Goal: Use online tool/utility: Use online tool/utility

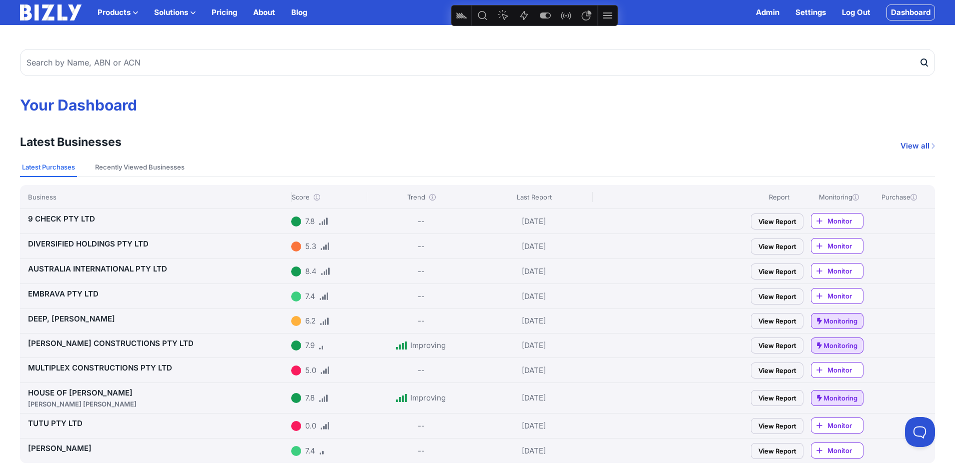
click at [911, 16] on link "Dashboard" at bounding box center [910, 13] width 49 height 16
click at [85, 215] on link "9 CHECK PTY LTD" at bounding box center [61, 219] width 67 height 10
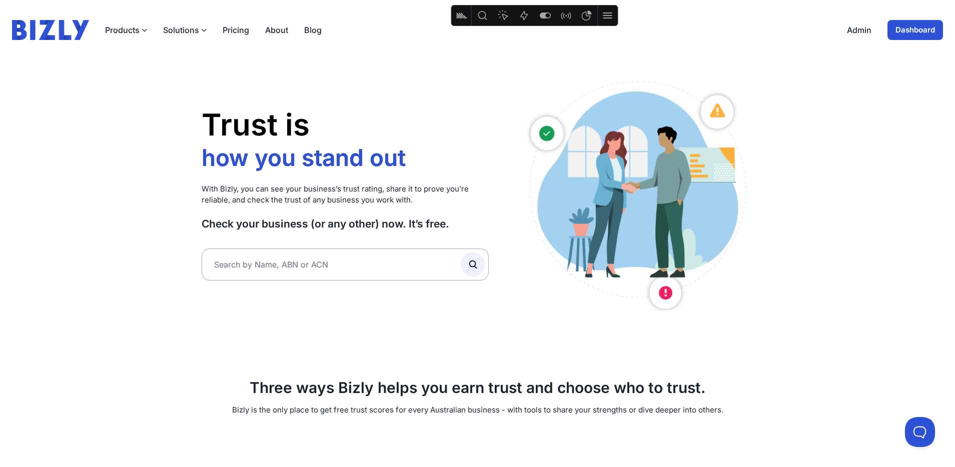
click at [913, 29] on link "Dashboard" at bounding box center [915, 30] width 56 height 20
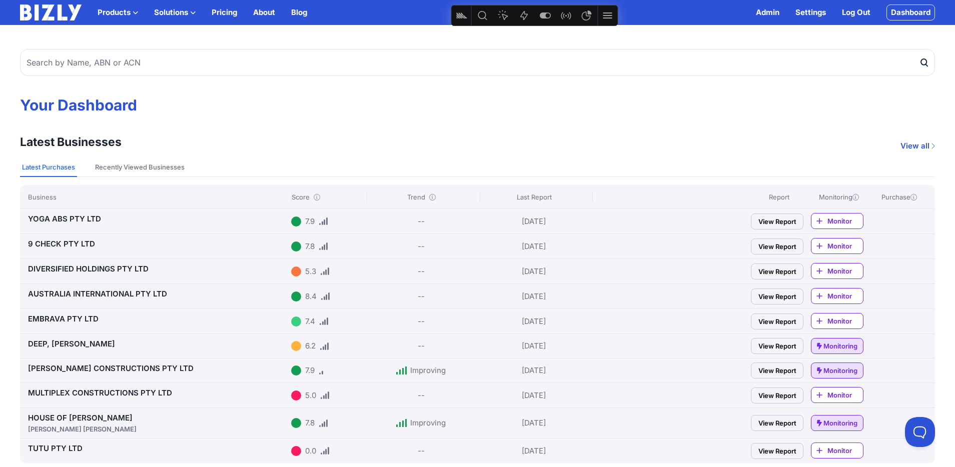
click at [785, 218] on link "View Report" at bounding box center [777, 222] width 53 height 16
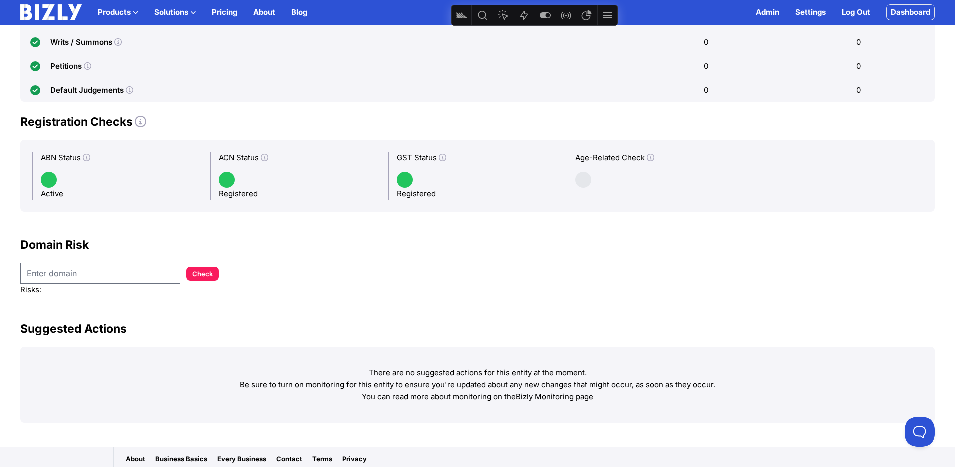
scroll to position [810, 0]
click at [63, 274] on input "text" at bounding box center [100, 274] width 160 height 21
type input "y"
paste input "[URL][DOMAIN_NAME]"
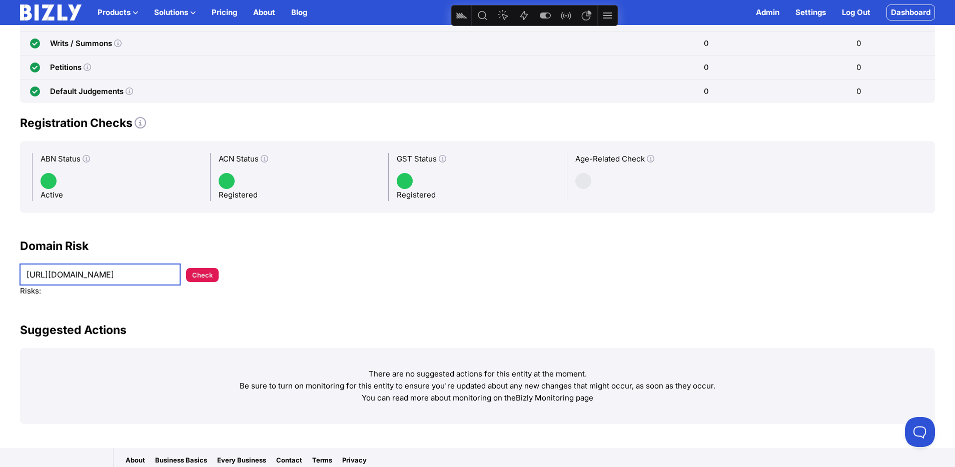
type input "https://www.ncfitnessgear.com.au/"
click at [201, 276] on button "Check" at bounding box center [202, 275] width 33 height 14
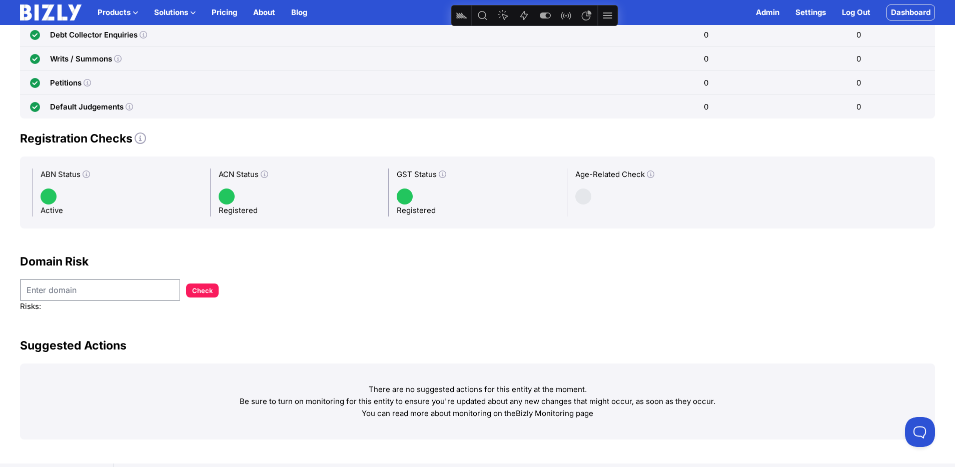
scroll to position [797, 0]
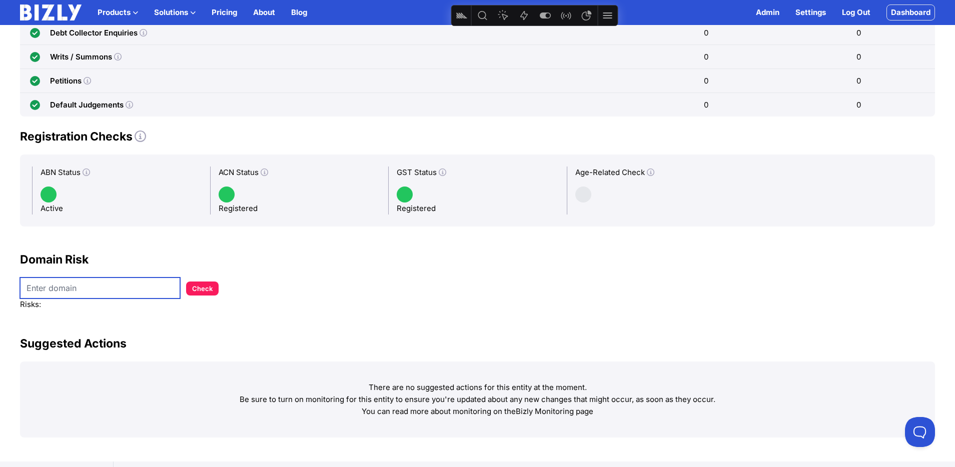
click at [102, 292] on input "text" at bounding box center [100, 288] width 160 height 21
paste input "https://www.ncfitnessgear.com.au/"
type input "https://www.ncfitnessgear.com.au/"
click at [194, 289] on button "Check" at bounding box center [202, 289] width 33 height 14
